Goal: Find specific page/section: Find specific page/section

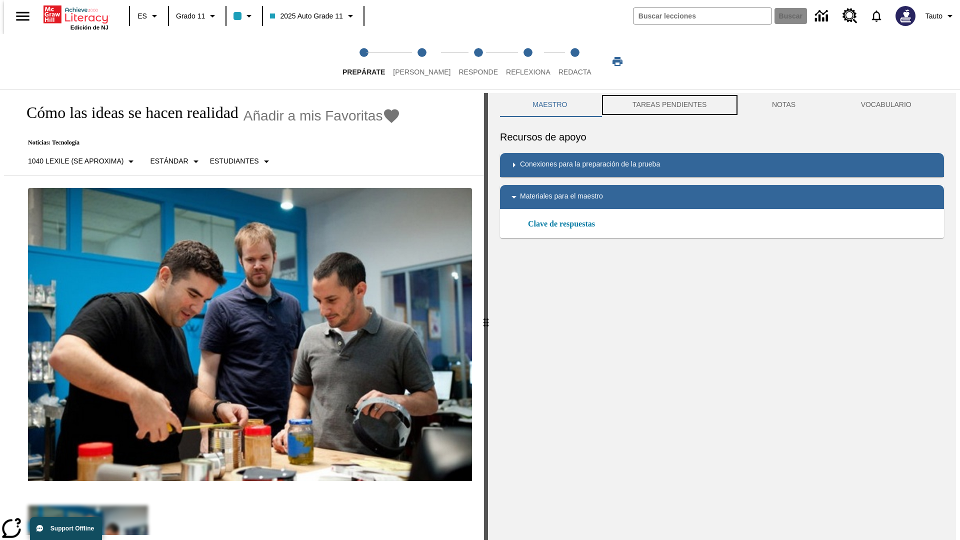
click at [668, 105] on button "TAREAS PENDIENTES" at bounding box center [669, 105] width 139 height 24
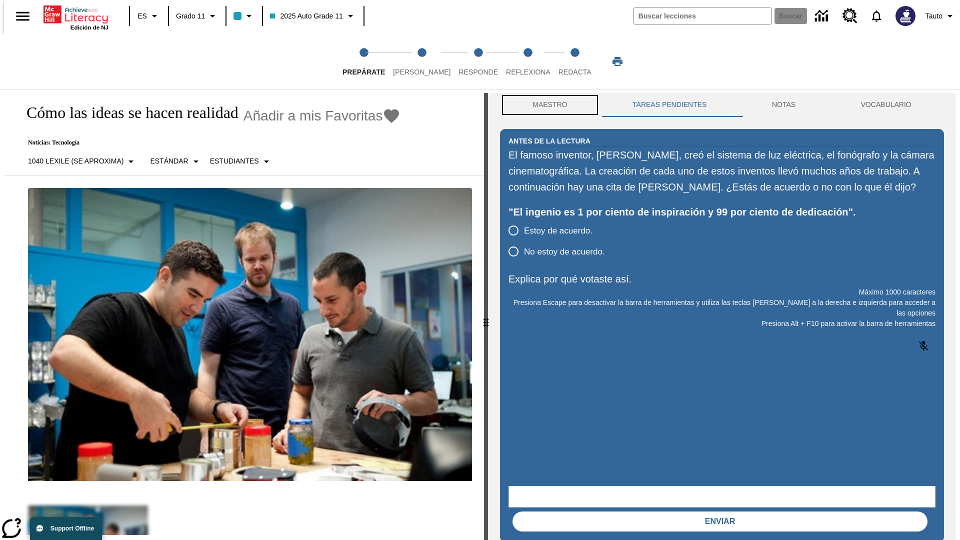
scroll to position [0, 0]
click at [547, 105] on button "Maestro" at bounding box center [550, 104] width 100 height 24
